Goal: Task Accomplishment & Management: Manage account settings

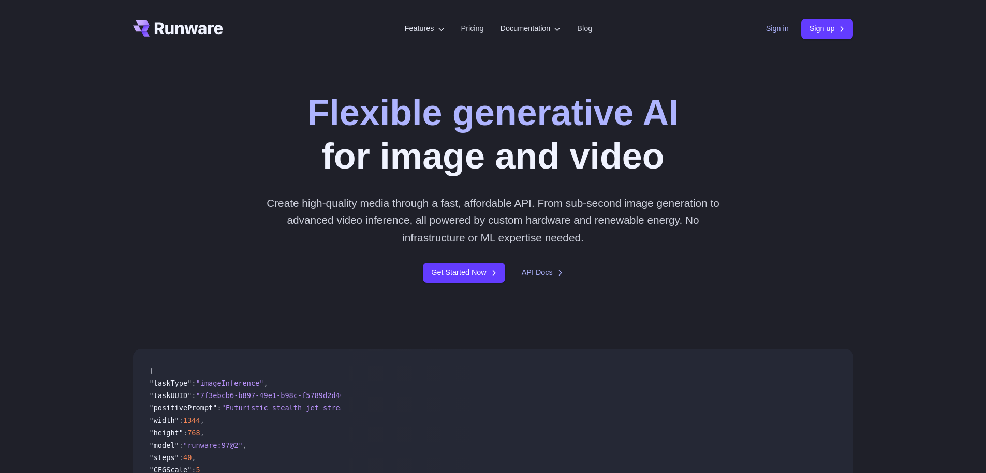
click at [775, 25] on link "Sign in" at bounding box center [777, 29] width 23 height 12
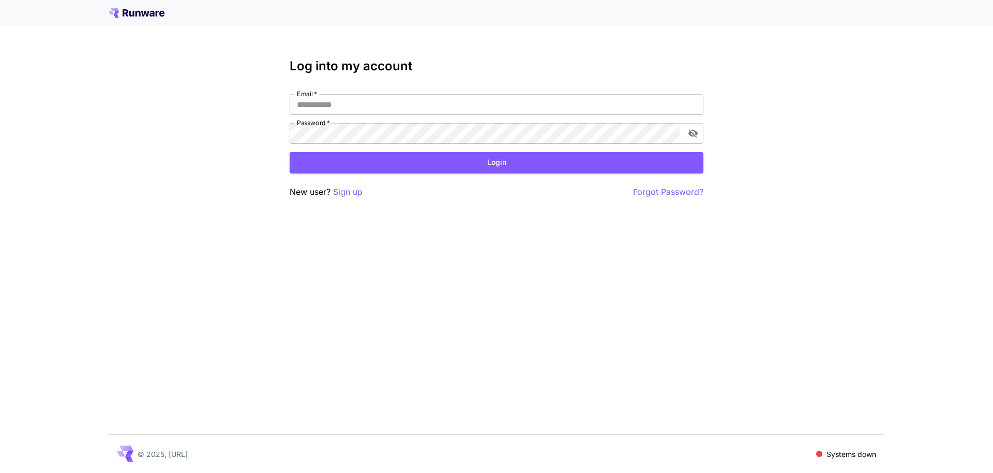
click at [485, 115] on div "Email   * Email   * Password   * Password   *" at bounding box center [497, 119] width 414 height 50
click at [480, 110] on input "Email   *" at bounding box center [497, 104] width 414 height 21
click at [424, 106] on input "Email   *" at bounding box center [497, 104] width 414 height 21
type input "**********"
click button "Login" at bounding box center [497, 162] width 414 height 21
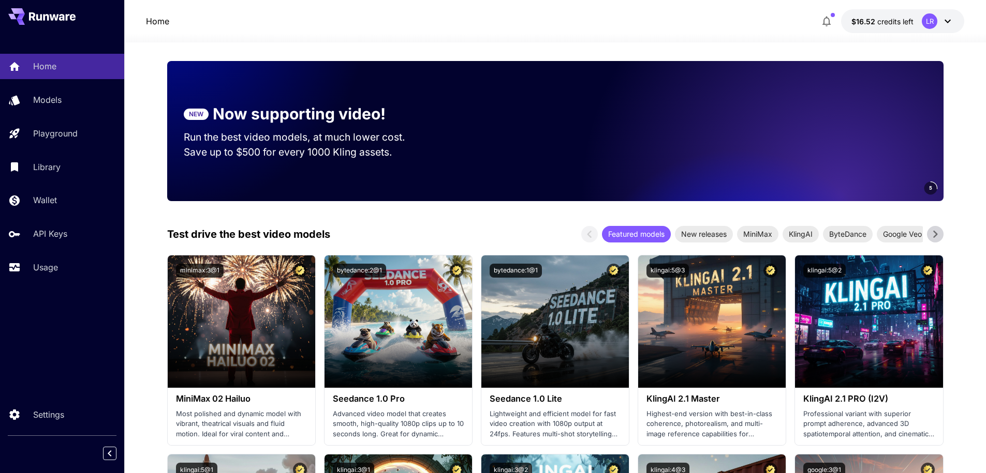
scroll to position [110, 0]
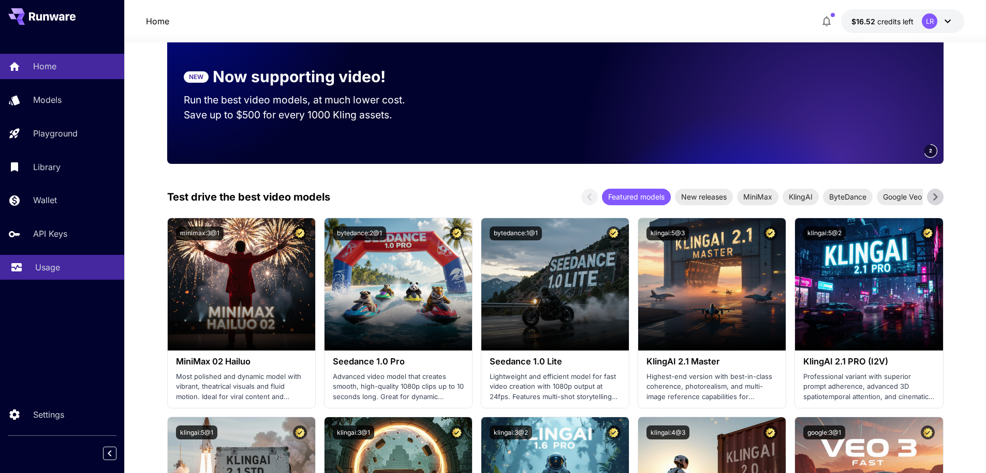
click at [51, 270] on p "Usage" at bounding box center [47, 267] width 25 height 12
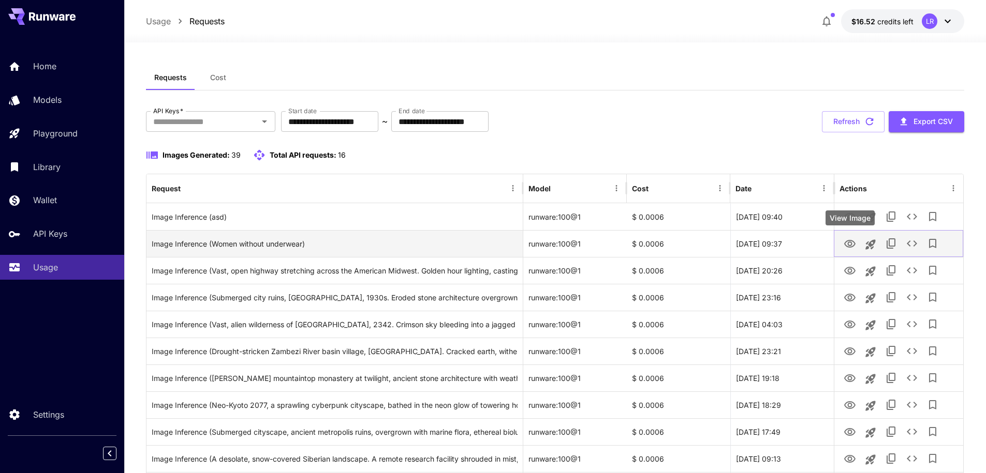
click at [853, 244] on icon "View Image" at bounding box center [849, 244] width 12 height 12
